Goal: Entertainment & Leisure: Consume media (video, audio)

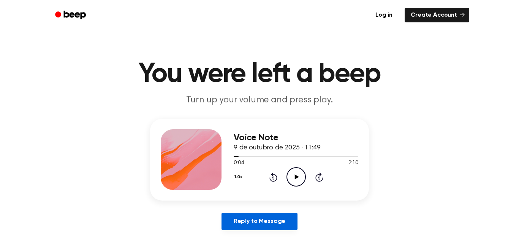
click at [270, 223] on link "Reply to Message" at bounding box center [259, 221] width 76 height 17
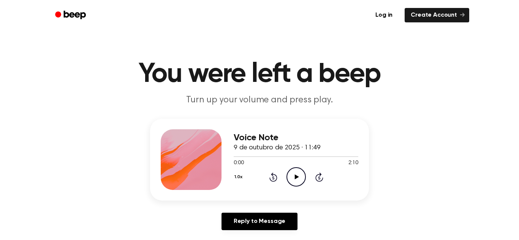
click at [270, 179] on icon "Rewind 5 seconds" at bounding box center [273, 177] width 8 height 10
click at [295, 181] on icon "Play Audio" at bounding box center [295, 177] width 19 height 19
